Goal: Find contact information: Find contact information

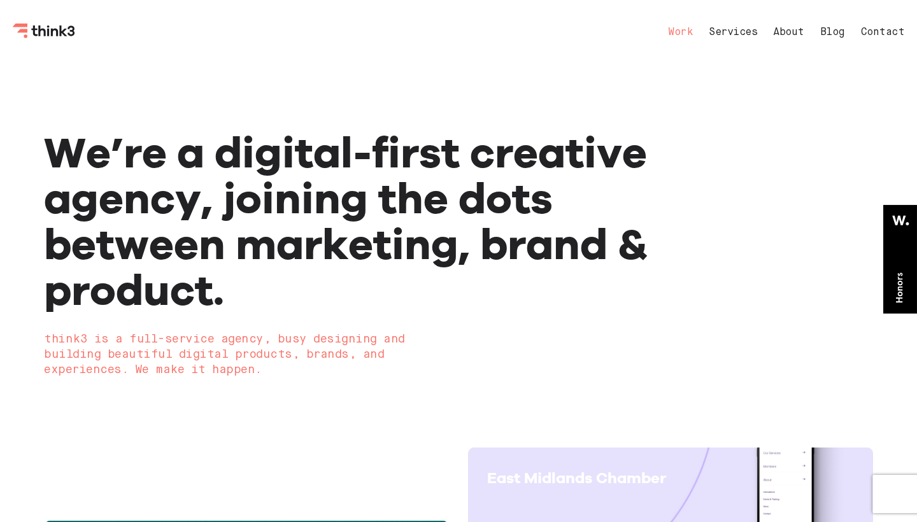
click at [683, 31] on link "Work" at bounding box center [680, 32] width 25 height 10
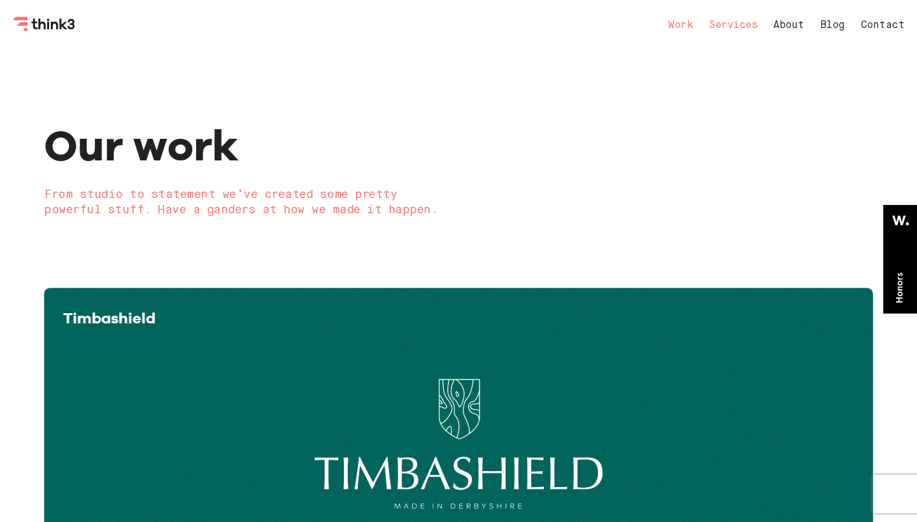
click at [737, 26] on link "Services" at bounding box center [733, 25] width 48 height 10
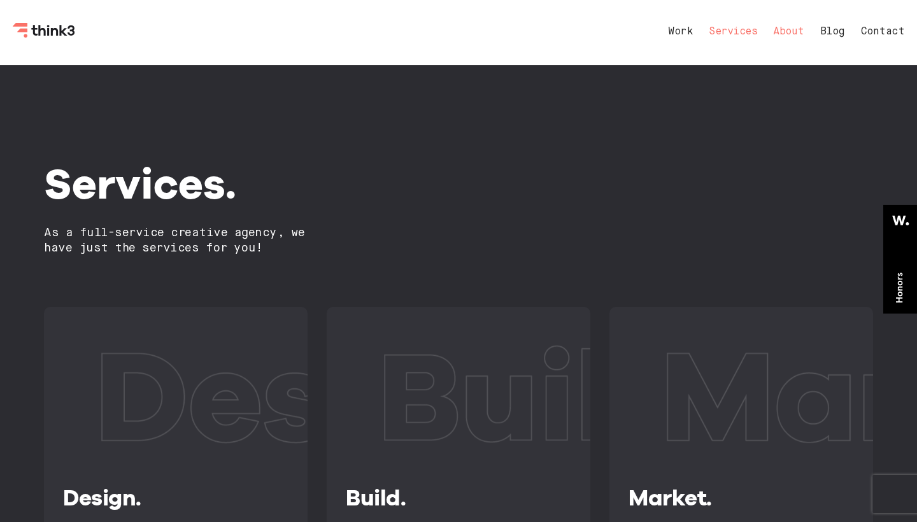
click at [793, 32] on link "About" at bounding box center [788, 32] width 31 height 10
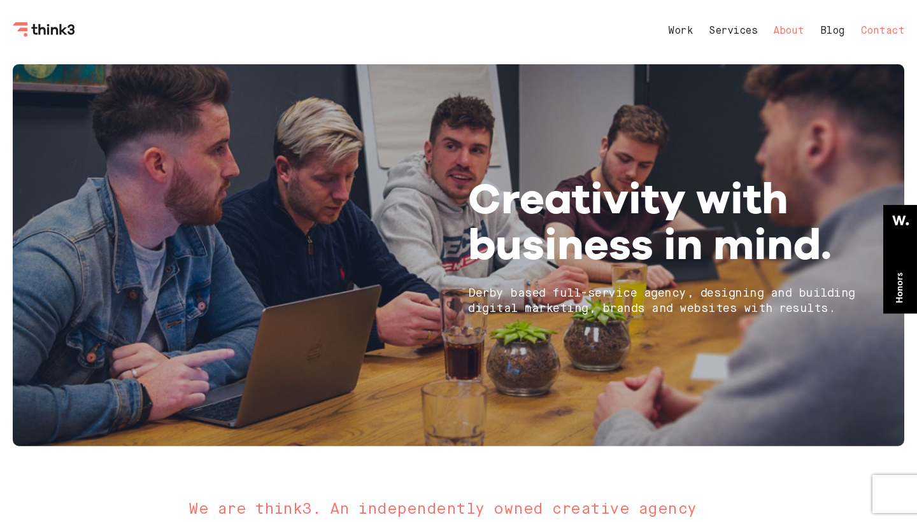
click at [881, 29] on link "Contact" at bounding box center [883, 31] width 44 height 10
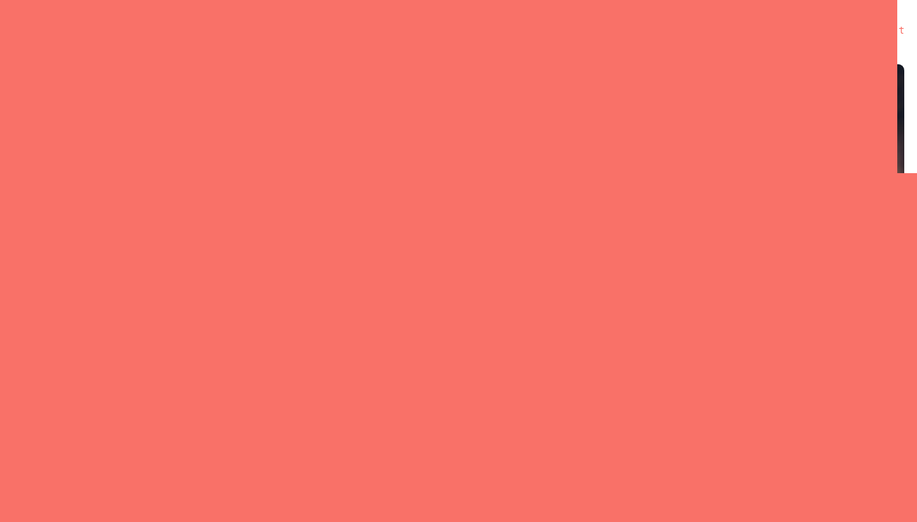
select select "General enquiry"
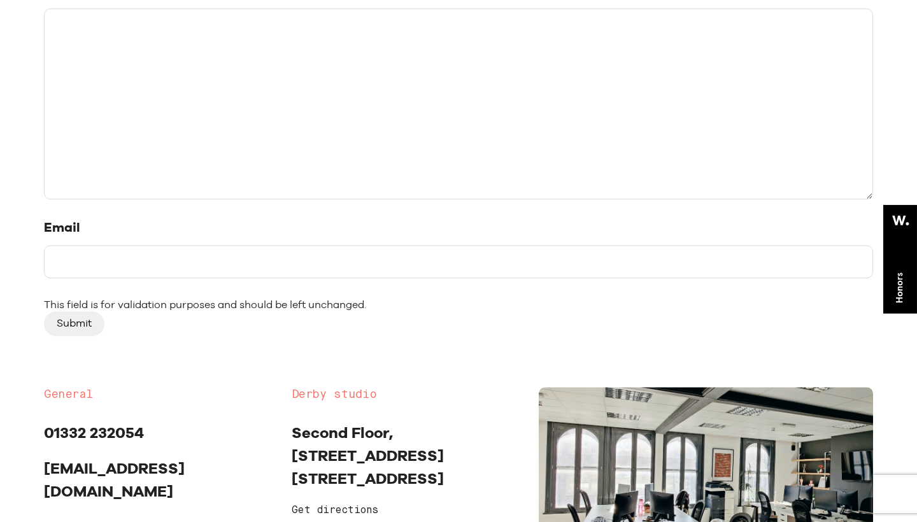
scroll to position [973, 0]
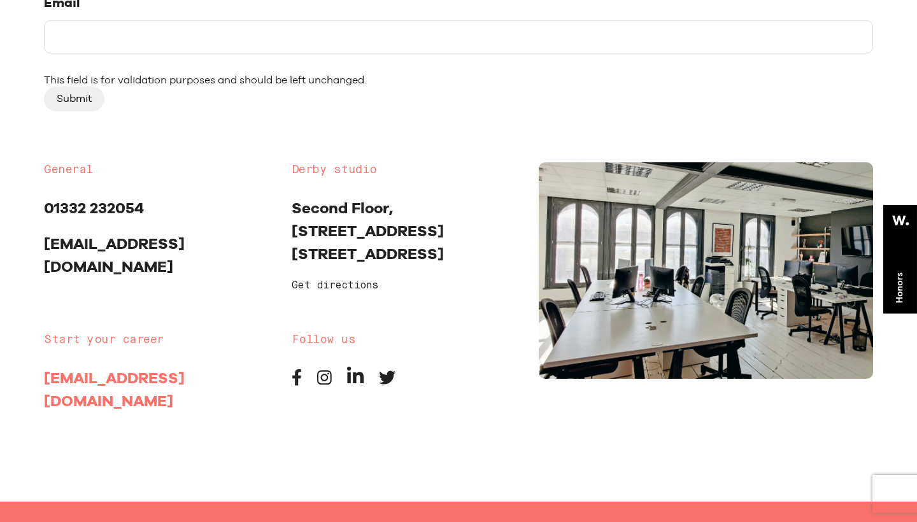
drag, startPoint x: 217, startPoint y: 356, endPoint x: 48, endPoint y: 360, distance: 168.8
click at [47, 367] on p "[EMAIL_ADDRESS][DOMAIN_NAME]" at bounding box center [158, 390] width 229 height 46
copy link "[EMAIL_ADDRESS][DOMAIN_NAME]"
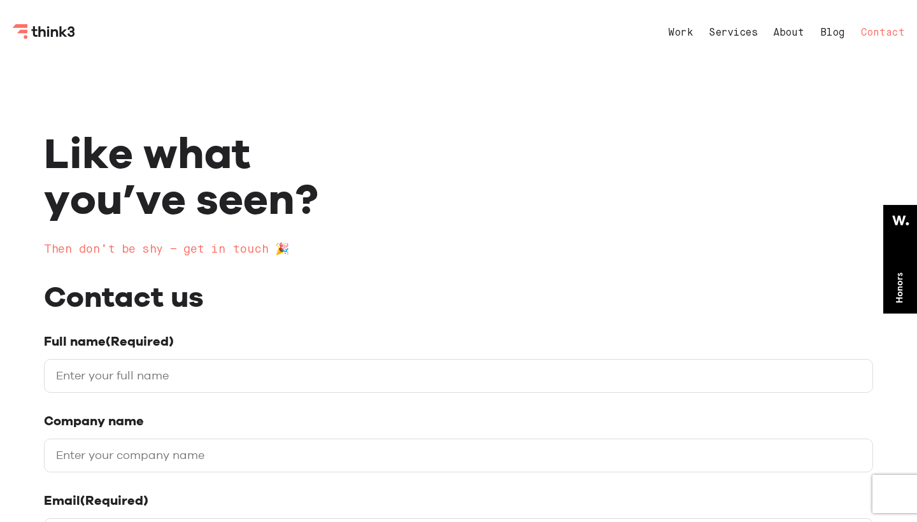
scroll to position [0, 0]
